Goal: Task Accomplishment & Management: Use online tool/utility

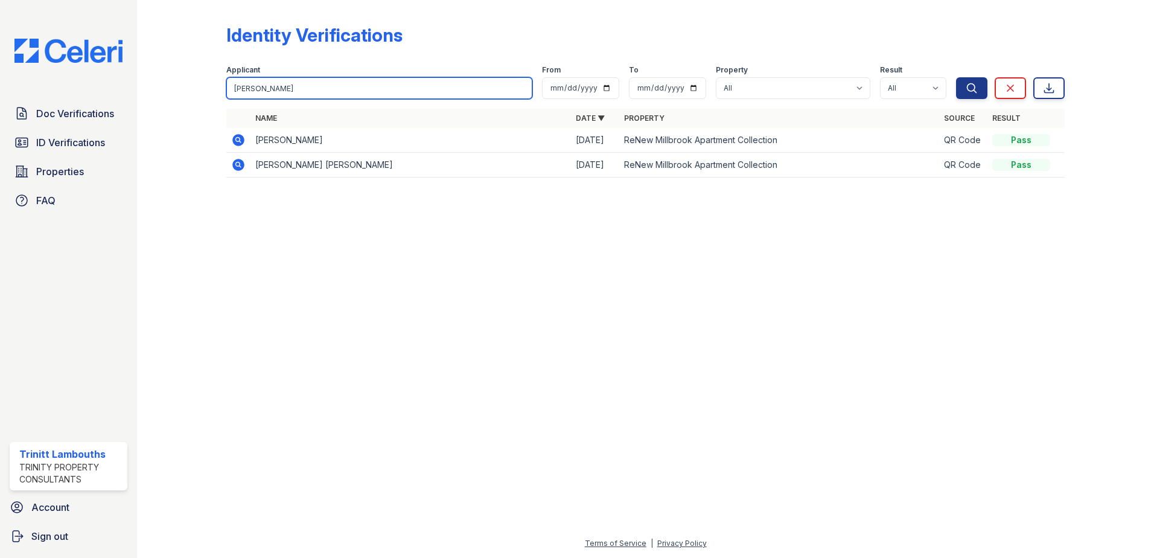
click at [333, 93] on input "[PERSON_NAME]" at bounding box center [379, 88] width 306 height 22
type input "cing"
click at [956, 77] on button "Search" at bounding box center [971, 88] width 31 height 22
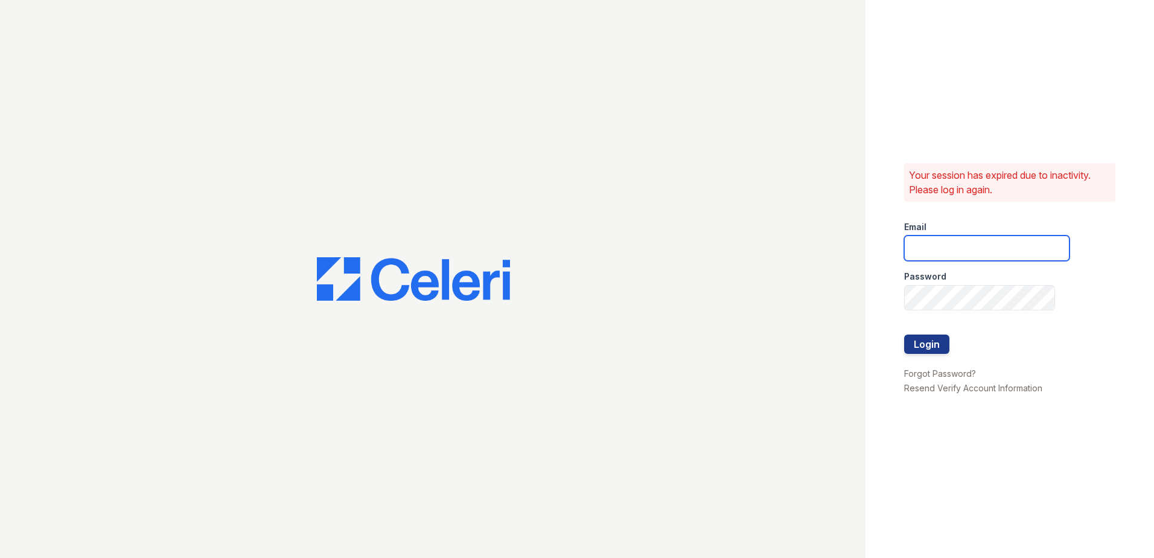
type input "[EMAIL_ADDRESS][DOMAIN_NAME]"
click at [930, 344] on button "Login" at bounding box center [926, 343] width 45 height 19
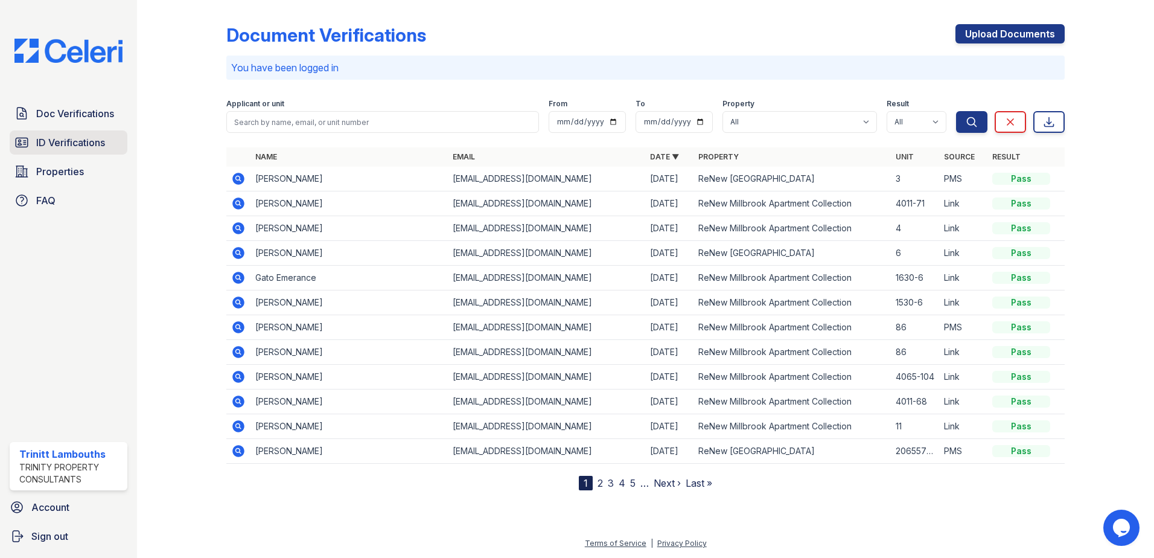
click at [43, 136] on span "ID Verifications" at bounding box center [70, 142] width 69 height 14
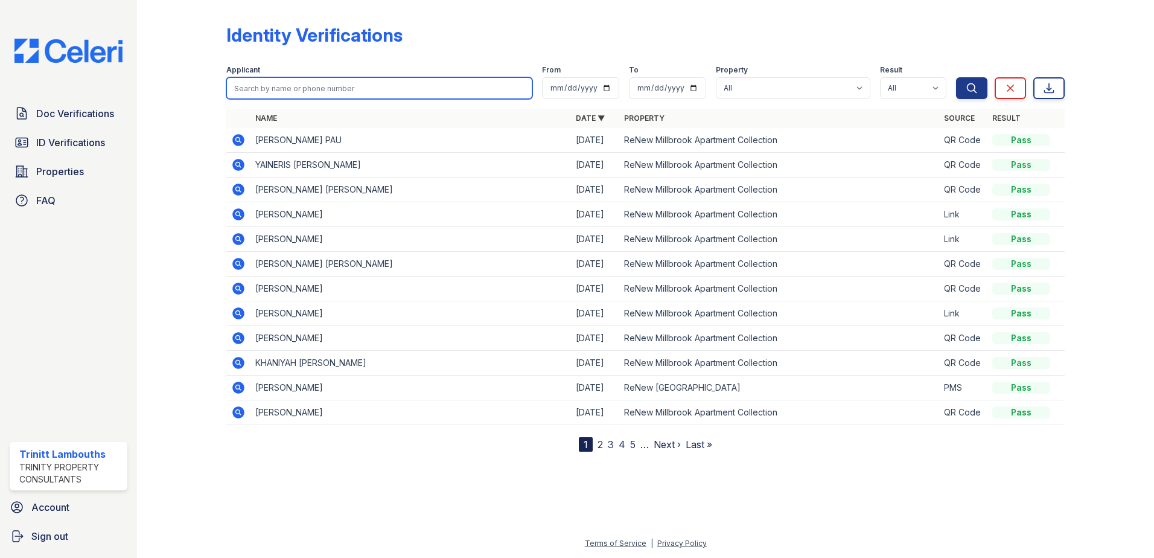
click at [264, 92] on input "search" at bounding box center [379, 88] width 306 height 22
type input "cing"
click at [956, 77] on button "Search" at bounding box center [971, 88] width 31 height 22
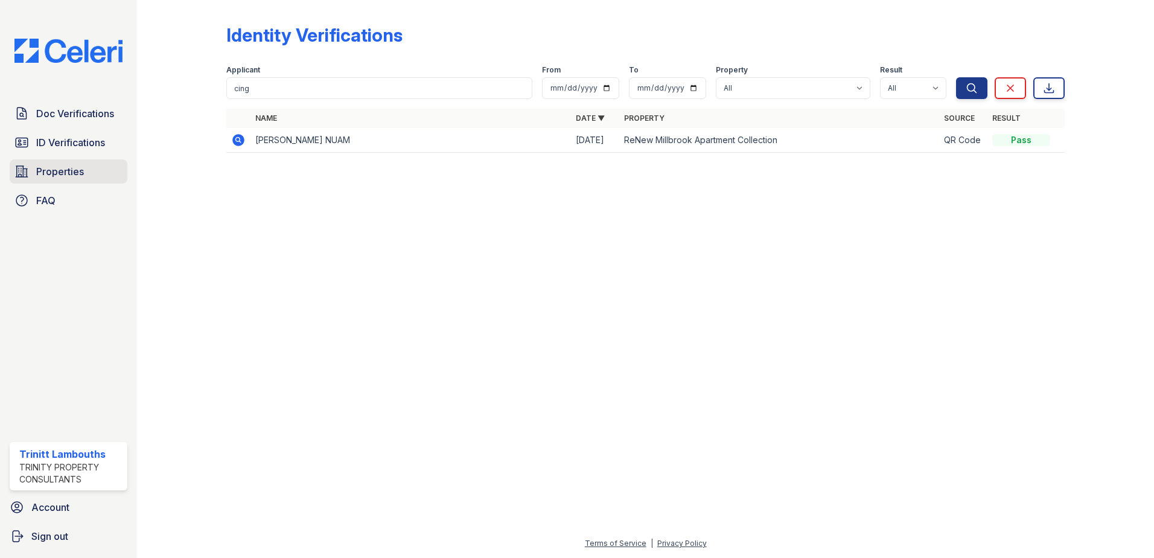
click at [64, 167] on span "Properties" at bounding box center [60, 171] width 48 height 14
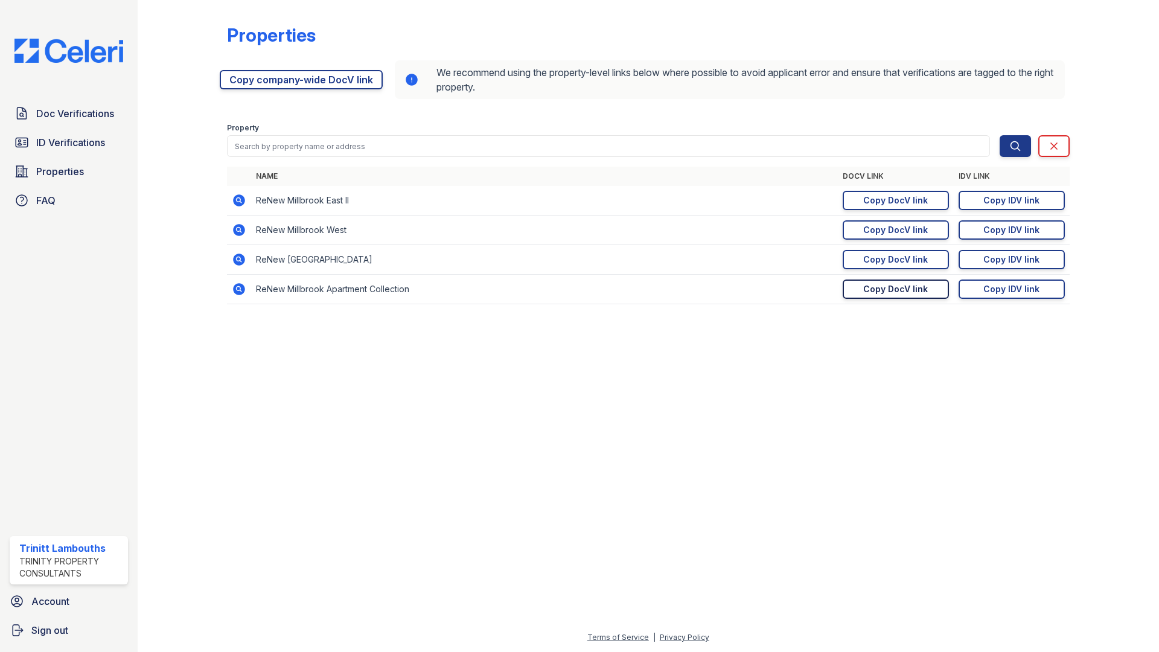
click at [916, 289] on div "Copy DocV link" at bounding box center [895, 289] width 65 height 12
